Goal: Find specific page/section: Find specific page/section

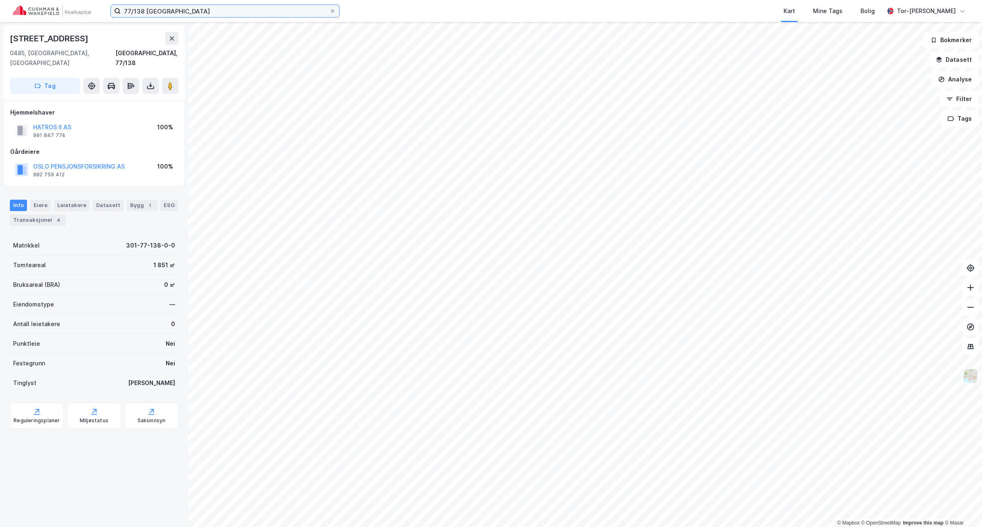
click at [222, 13] on input "77/138 [GEOGRAPHIC_DATA]" at bounding box center [225, 11] width 209 height 12
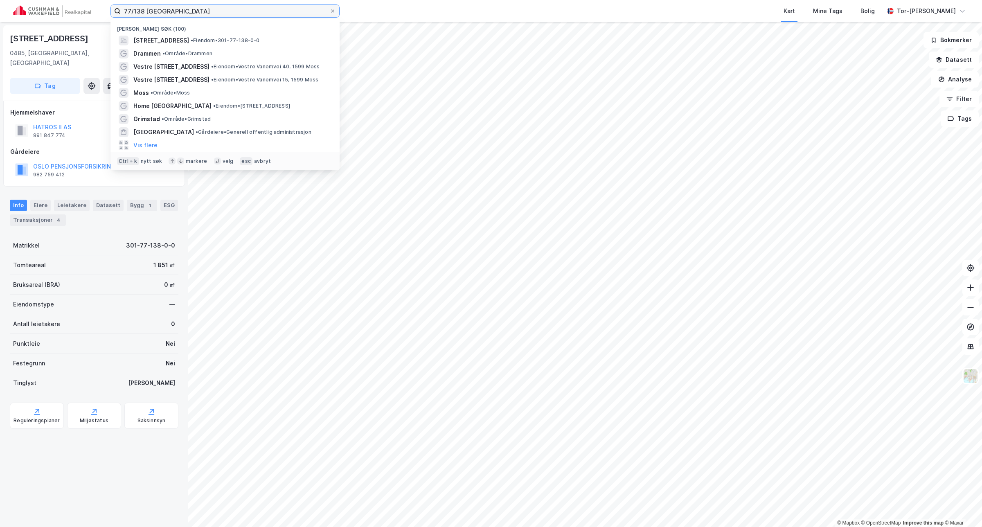
click at [222, 13] on input "77/138 [GEOGRAPHIC_DATA]" at bounding box center [225, 11] width 209 height 12
paste input "bård skolemesters vei 30"
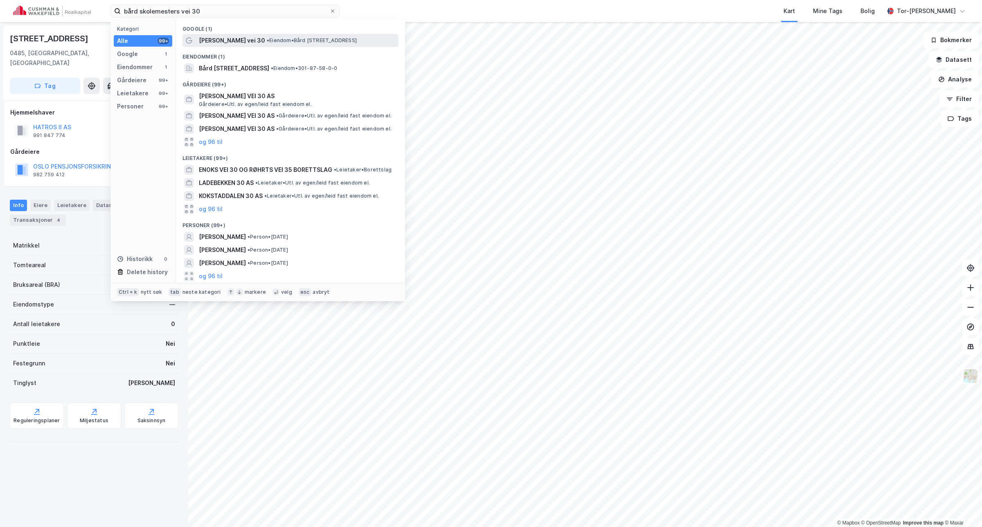
click at [241, 45] on span "[PERSON_NAME] vei 30" at bounding box center [232, 41] width 66 height 10
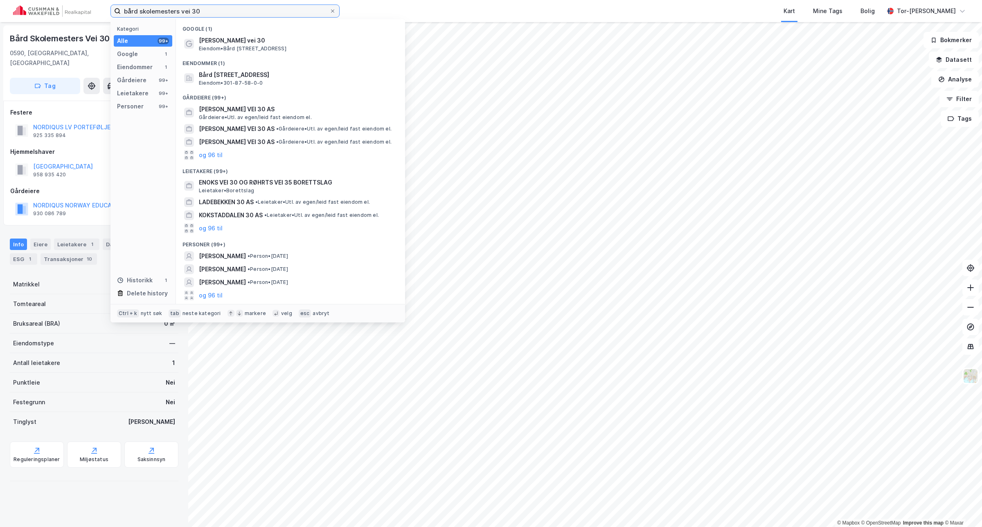
drag, startPoint x: 297, startPoint y: 11, endPoint x: 1, endPoint y: 7, distance: 296.3
click at [1, 7] on div "bård skolemesters vei 30 Kategori Alle 99+ Google 1 Eiendommer 1 Gårdeiere 99+ …" at bounding box center [491, 11] width 982 height 22
paste input "Thorn [STREET_ADDRESS]"
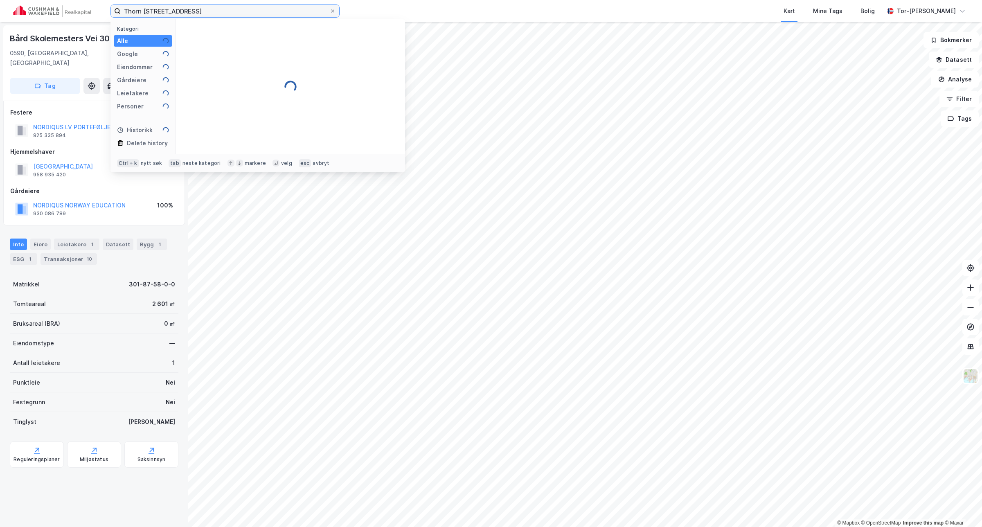
type input "Thorn [STREET_ADDRESS]"
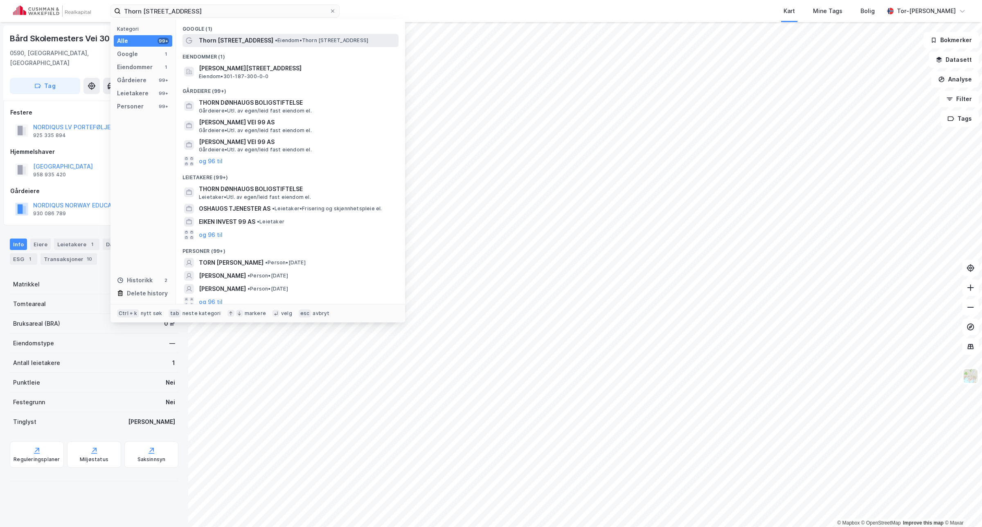
click at [235, 40] on span "Thorn [STREET_ADDRESS]" at bounding box center [236, 41] width 74 height 10
